Goal: Information Seeking & Learning: Learn about a topic

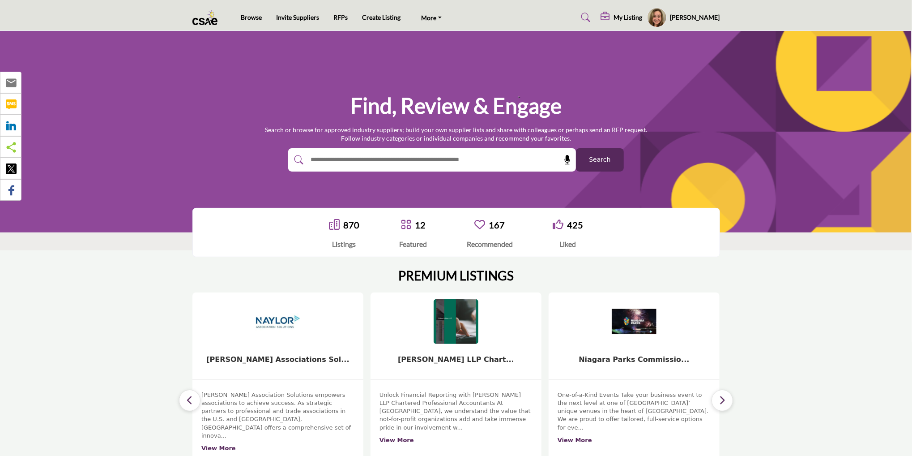
click at [394, 160] on input "text" at bounding box center [412, 159] width 213 height 13
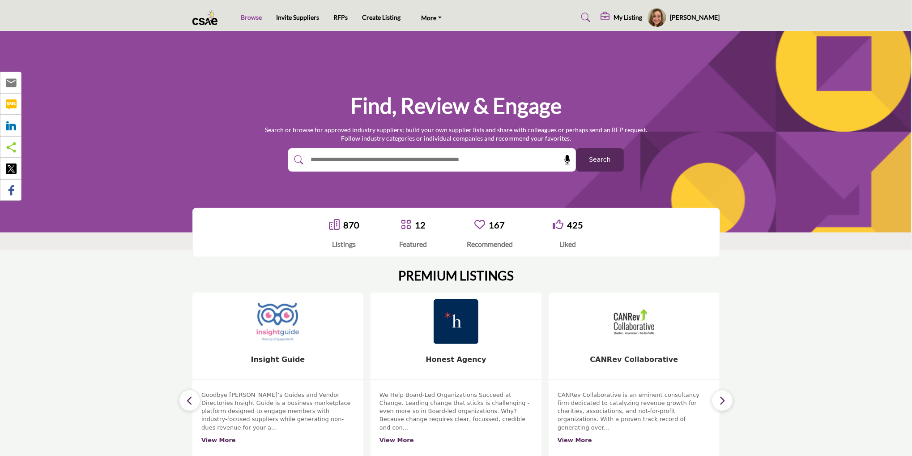
click at [252, 20] on link "Browse" at bounding box center [251, 17] width 21 height 8
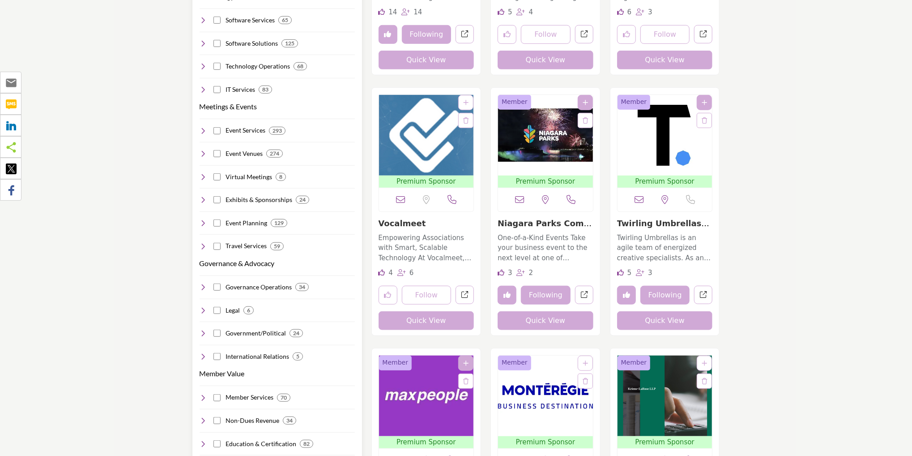
scroll to position [448, 0]
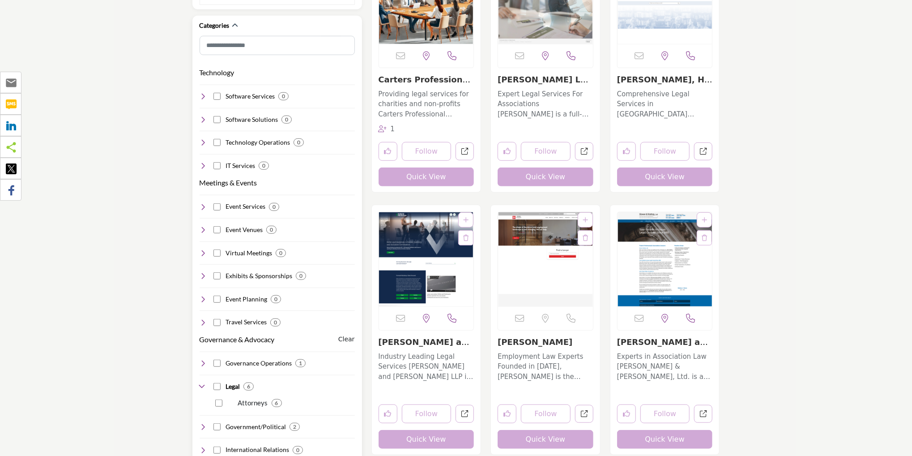
scroll to position [358, 0]
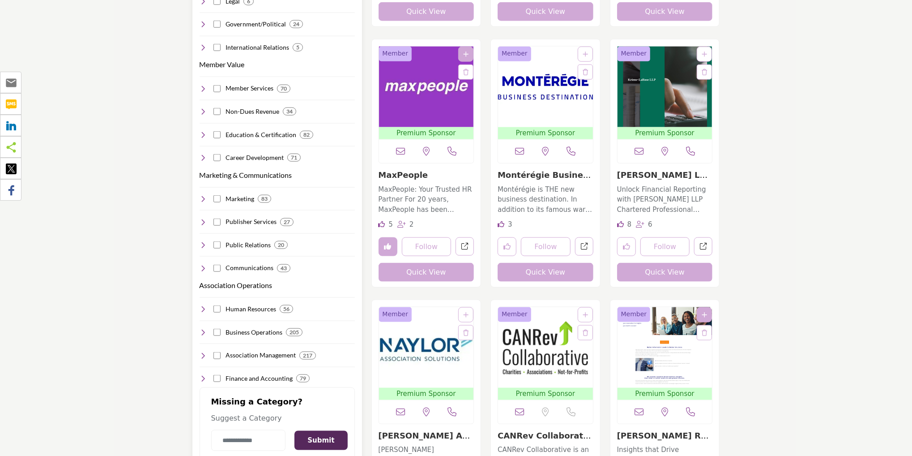
scroll to position [716, 0]
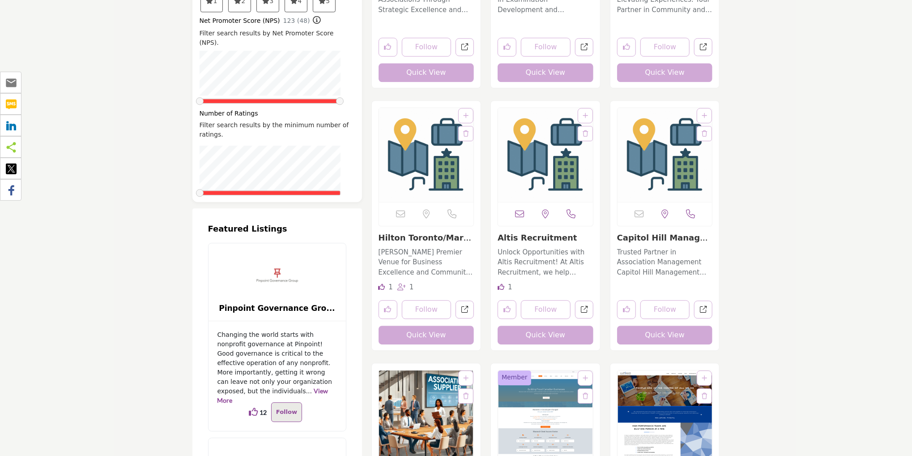
scroll to position [1477, 0]
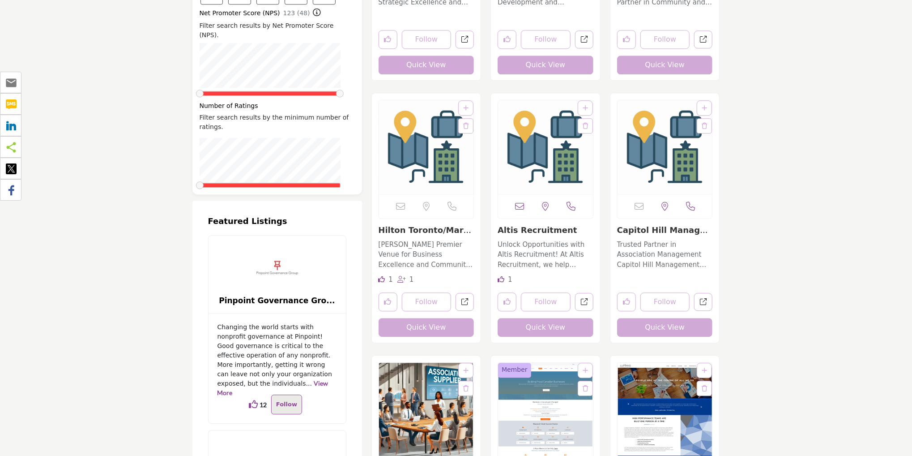
click at [679, 172] on img "Open Listing in new tab" at bounding box center [665, 147] width 95 height 94
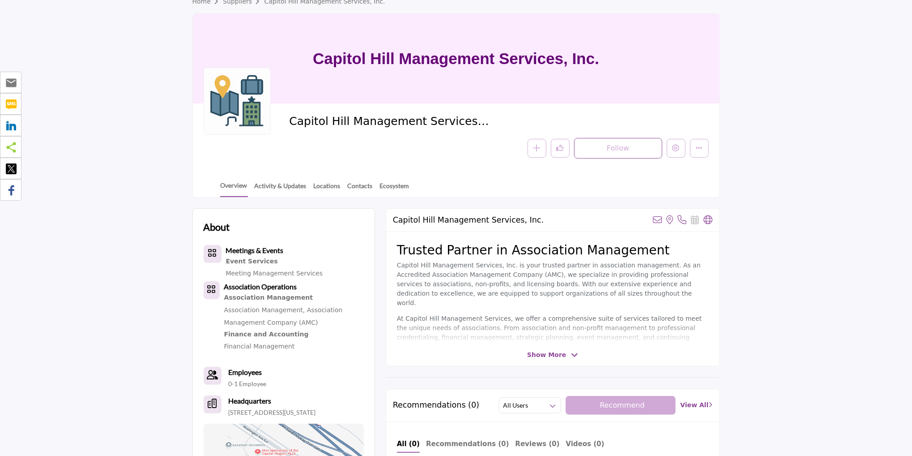
scroll to position [38, 0]
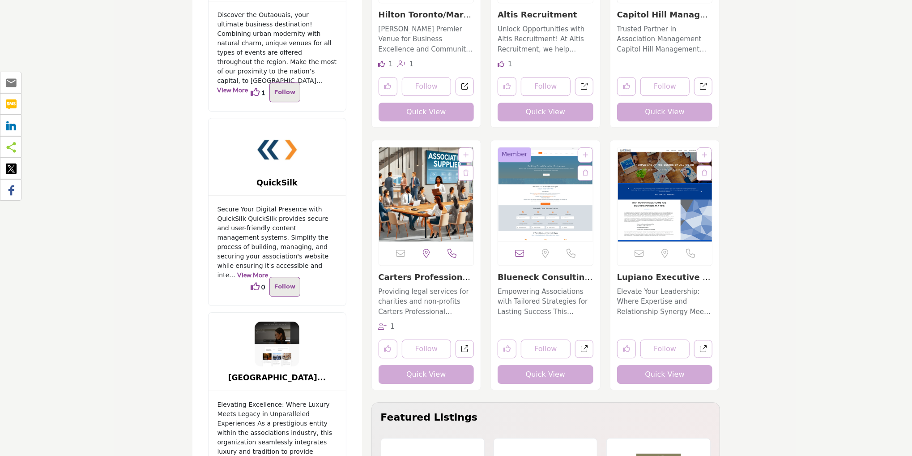
scroll to position [1701, 0]
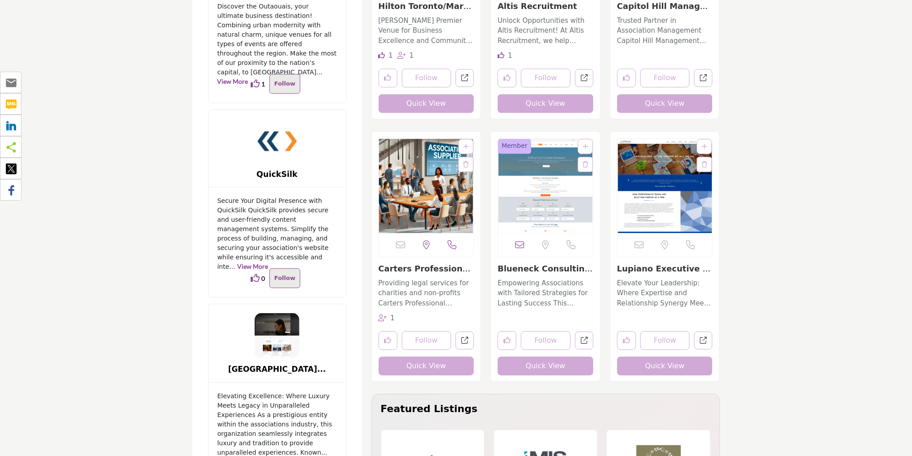
click at [401, 198] on img "Open Listing in new tab" at bounding box center [426, 186] width 95 height 94
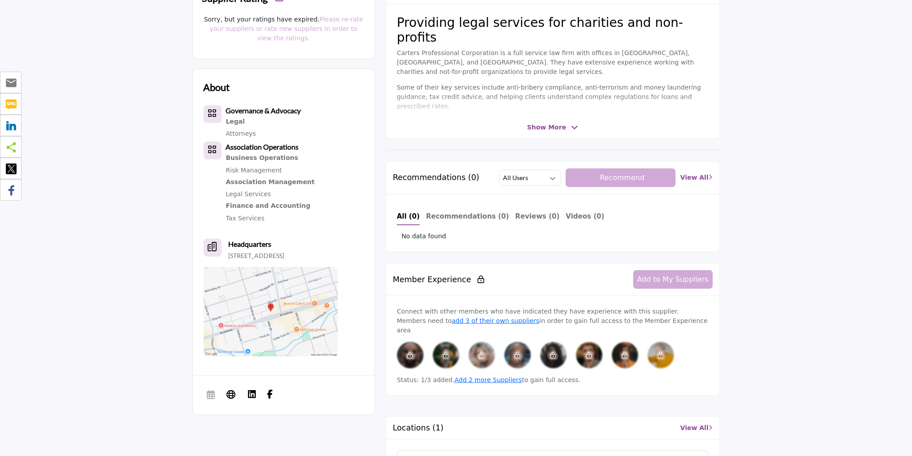
scroll to position [269, 0]
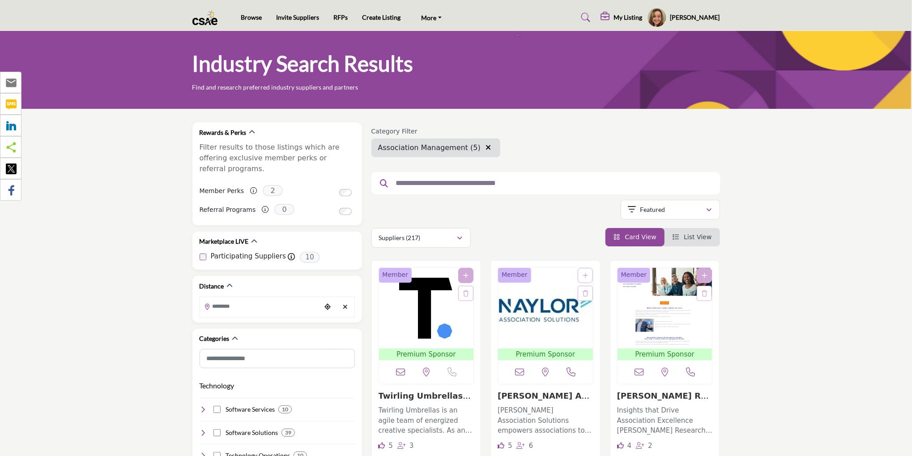
click at [447, 181] on input "text" at bounding box center [543, 183] width 302 height 12
click at [486, 145] on icon "button" at bounding box center [488, 147] width 5 height 7
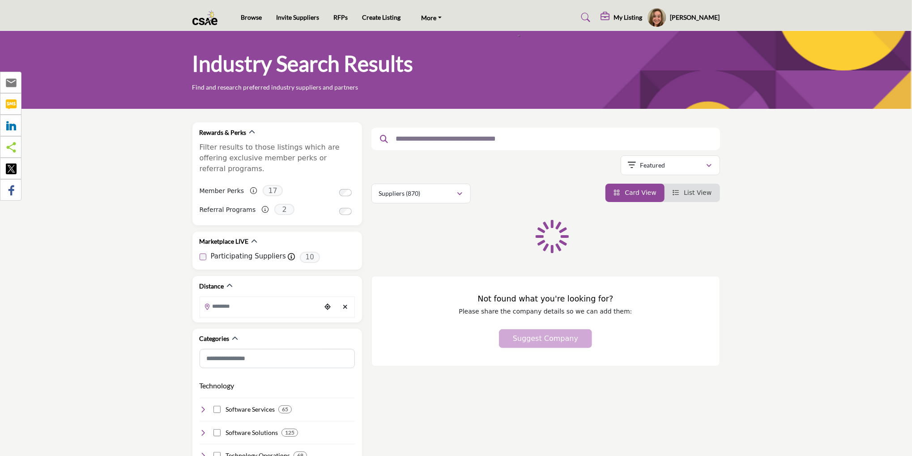
click at [415, 142] on input "text" at bounding box center [543, 139] width 302 height 12
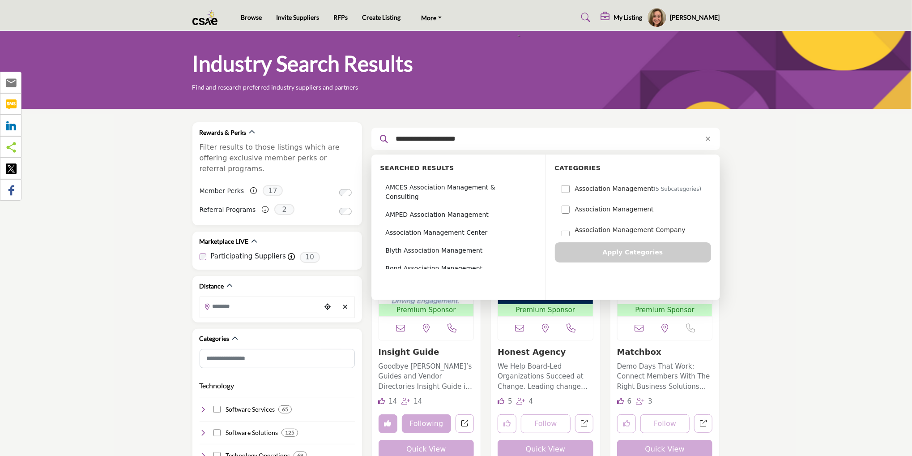
type input "**********"
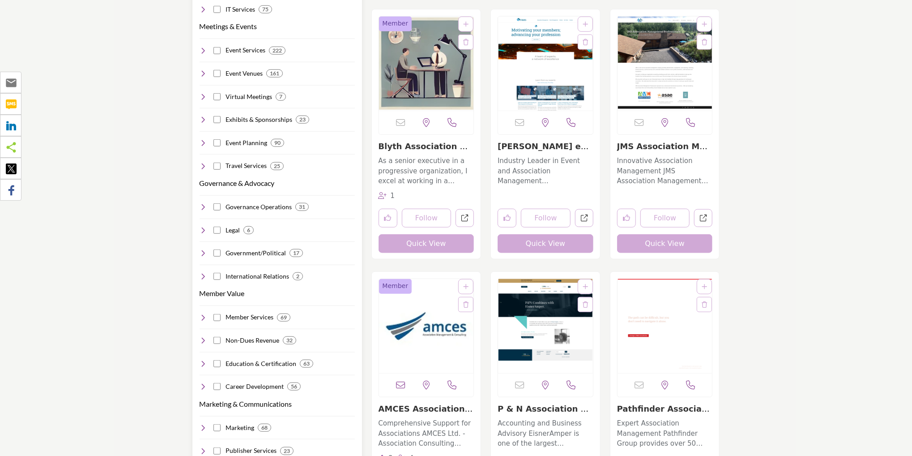
scroll to position [448, 0]
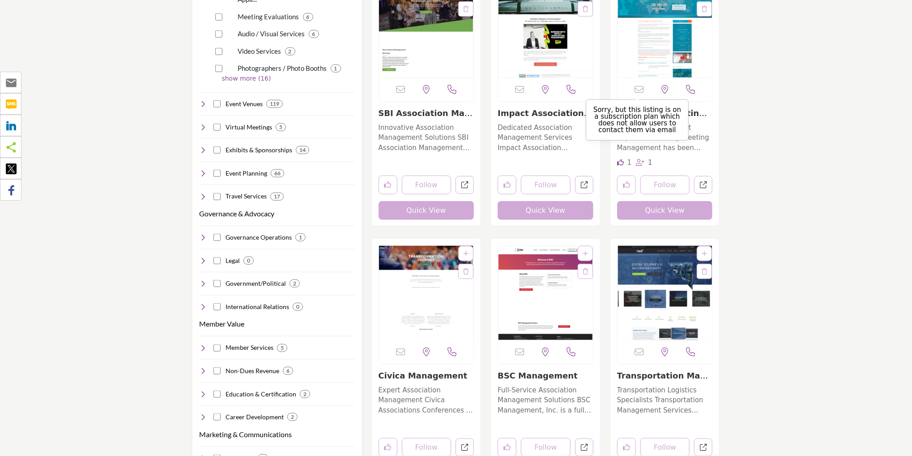
scroll to position [492, 0]
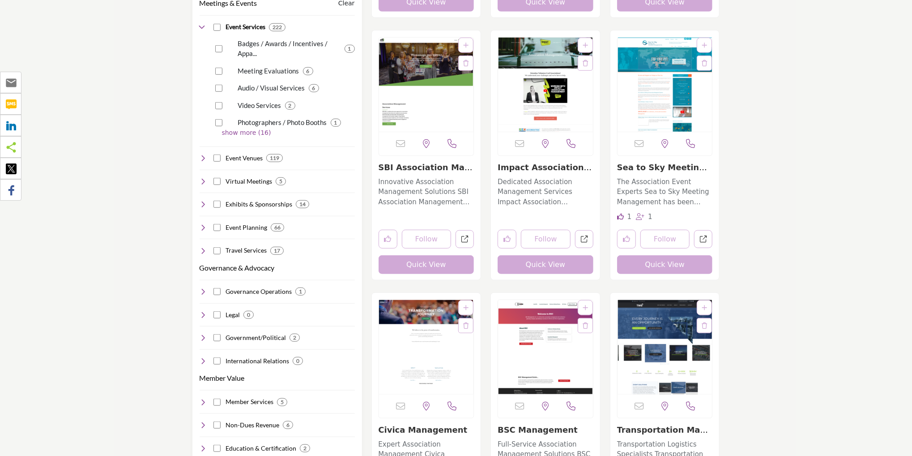
click at [669, 97] on img "Open Listing in new tab" at bounding box center [665, 85] width 95 height 94
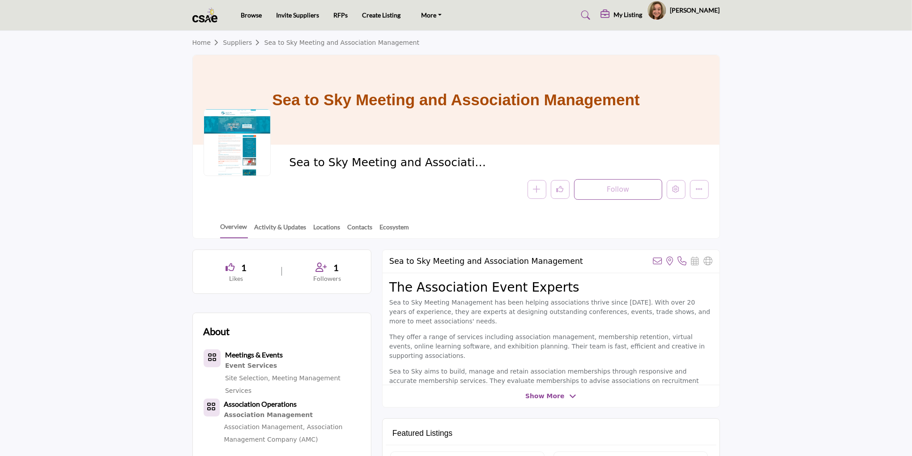
click at [0, 0] on div at bounding box center [0, 0] width 0 height 0
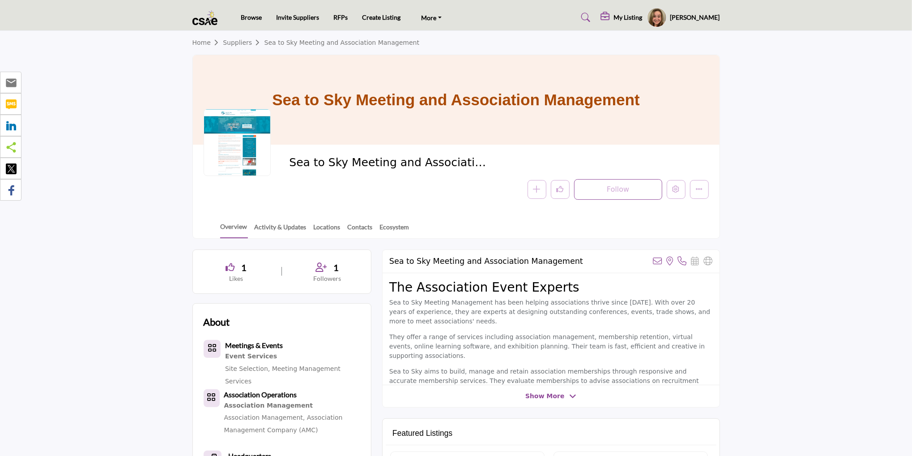
click at [213, 17] on img at bounding box center [207, 17] width 30 height 15
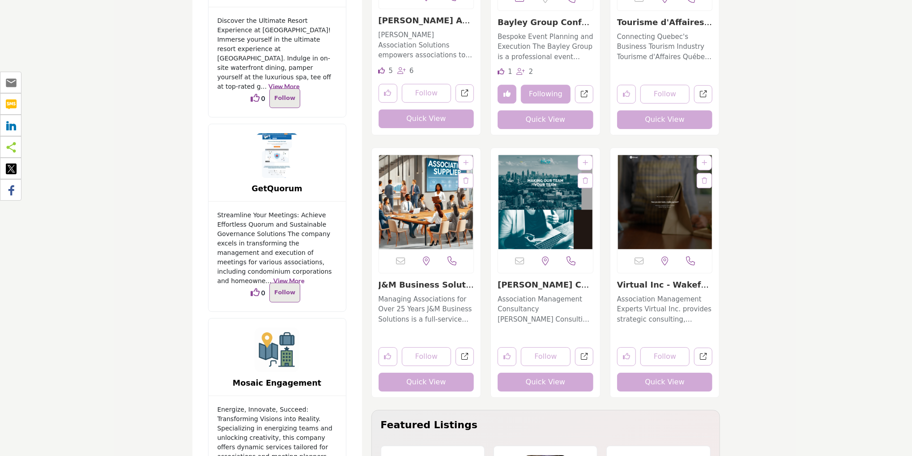
scroll to position [1701, 0]
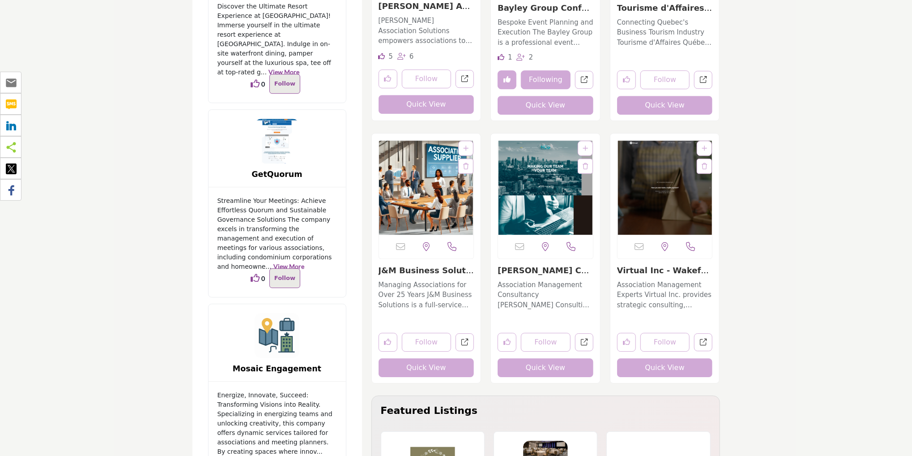
click at [413, 188] on img "Open Listing in new tab" at bounding box center [426, 188] width 95 height 94
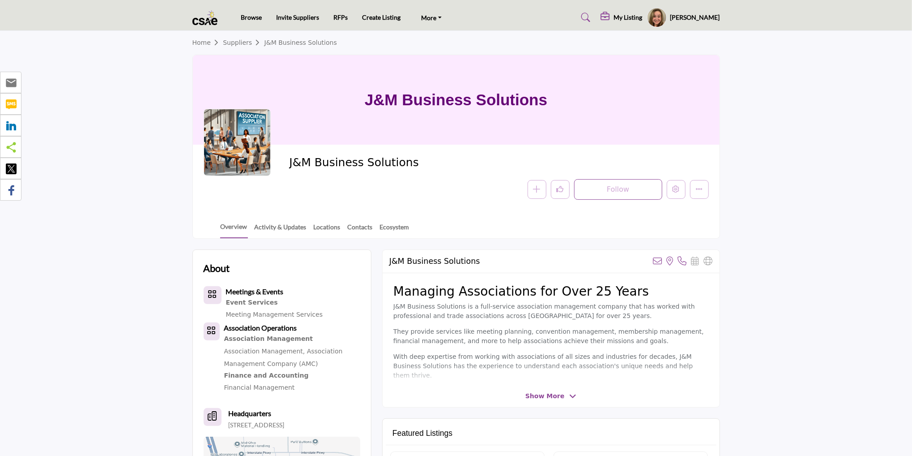
click at [290, 165] on span "J&M Business Solutions" at bounding box center [390, 162] width 202 height 15
drag, startPoint x: 290, startPoint y: 165, endPoint x: 401, endPoint y: 172, distance: 111.2
click at [401, 172] on div "J&M Business Solutions" at bounding box center [496, 164] width 415 height 19
copy span "J&M Business Solutions"
click at [818, 149] on section "Home Suppliers J&M Business Solutions J&M Business Solutions J&M Business Solut…" at bounding box center [456, 135] width 912 height 208
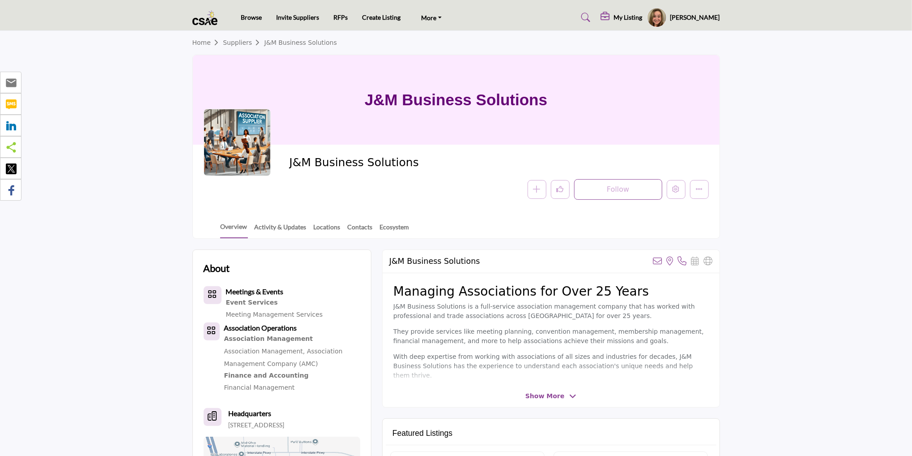
click at [193, 13] on img at bounding box center [207, 17] width 30 height 15
click at [202, 20] on img at bounding box center [207, 17] width 30 height 15
